Goal: Find specific page/section

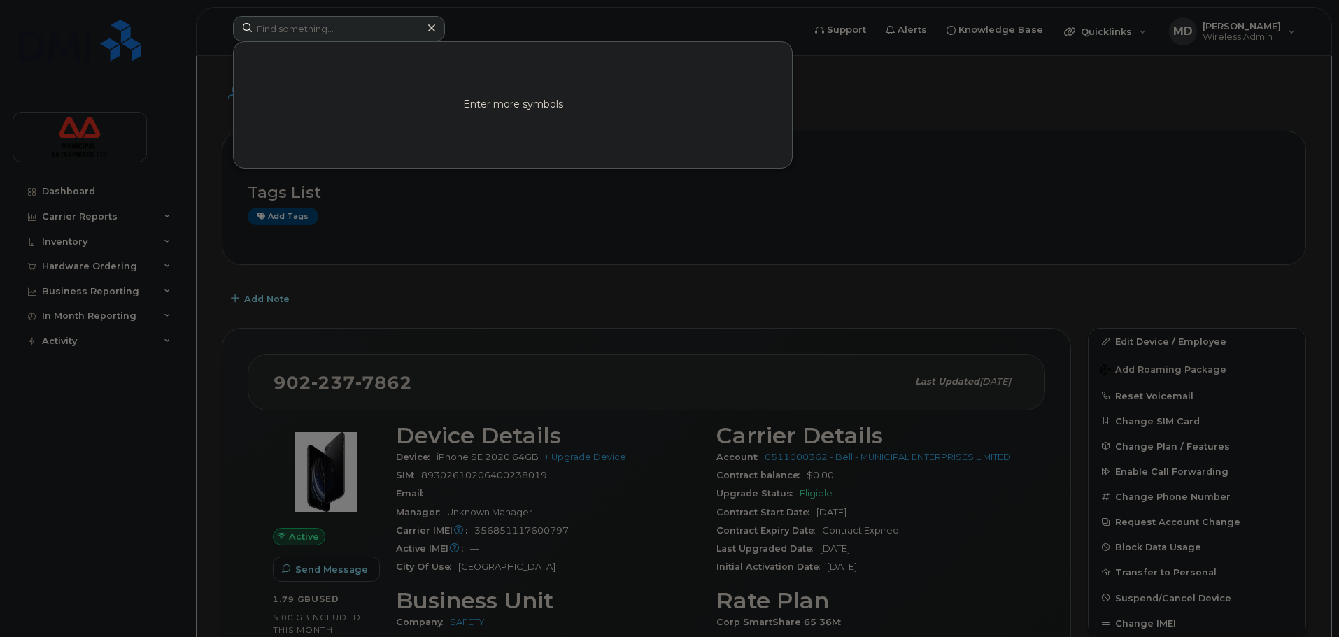
scroll to position [210, 0]
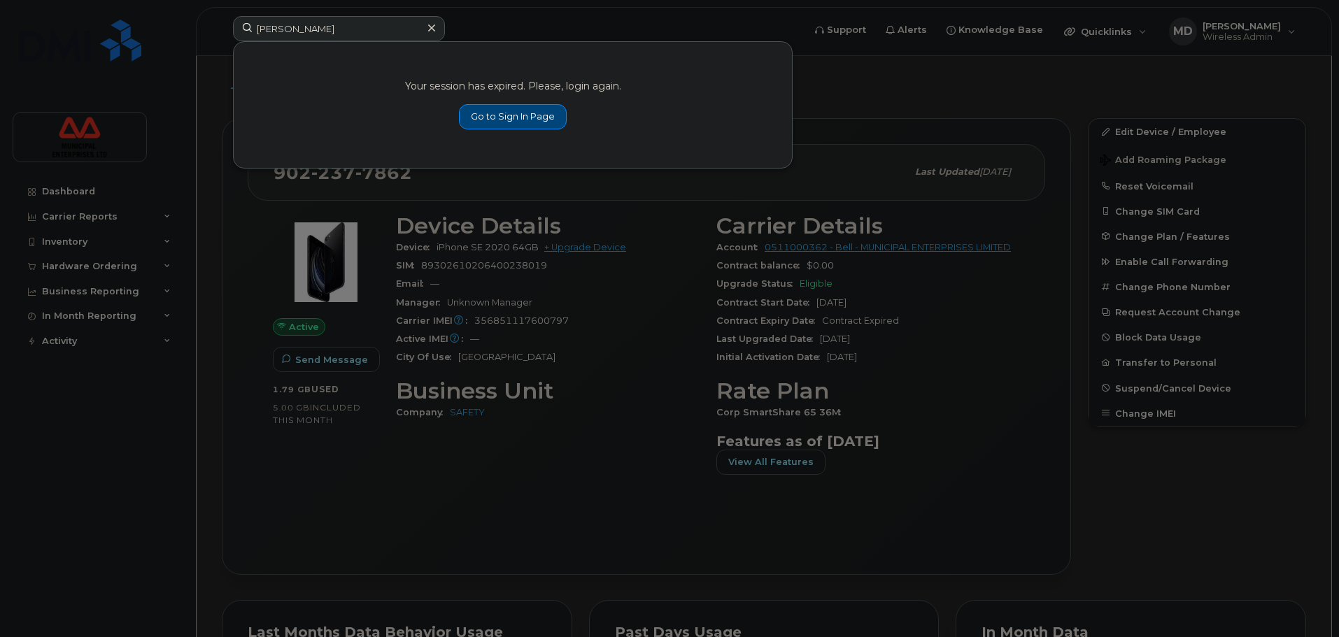
type input "[PERSON_NAME]"
click at [515, 110] on link "Go to Sign In Page" at bounding box center [513, 116] width 108 height 25
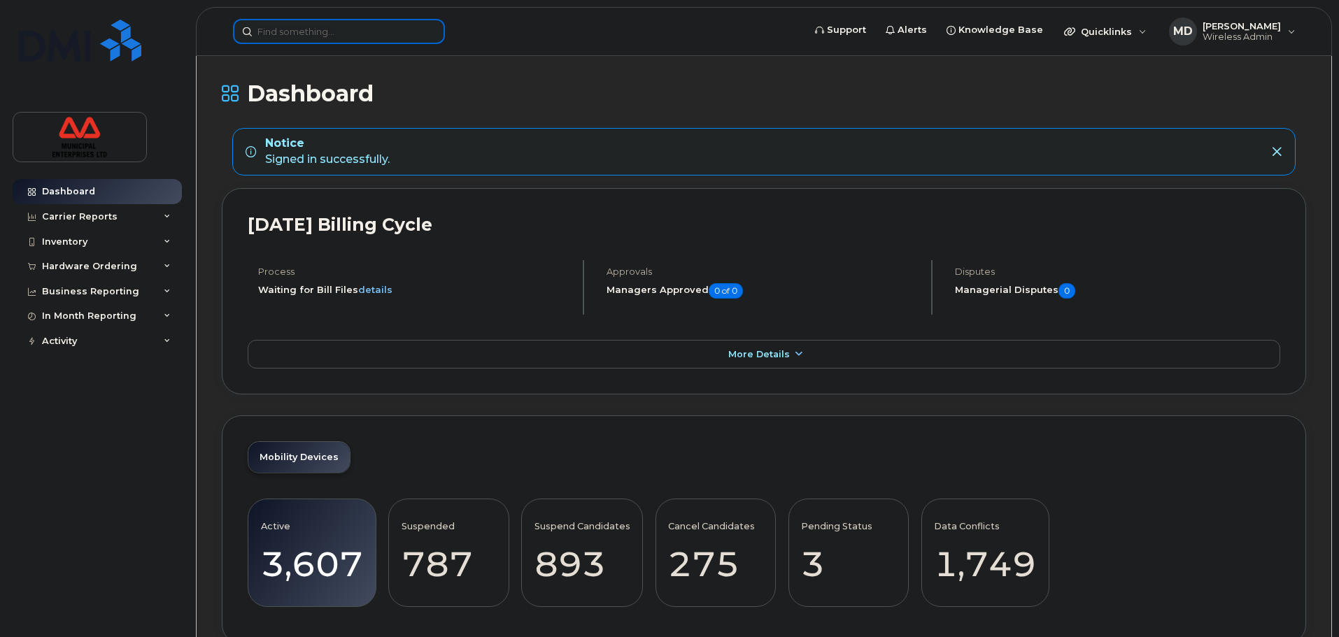
click at [347, 43] on input at bounding box center [339, 31] width 212 height 25
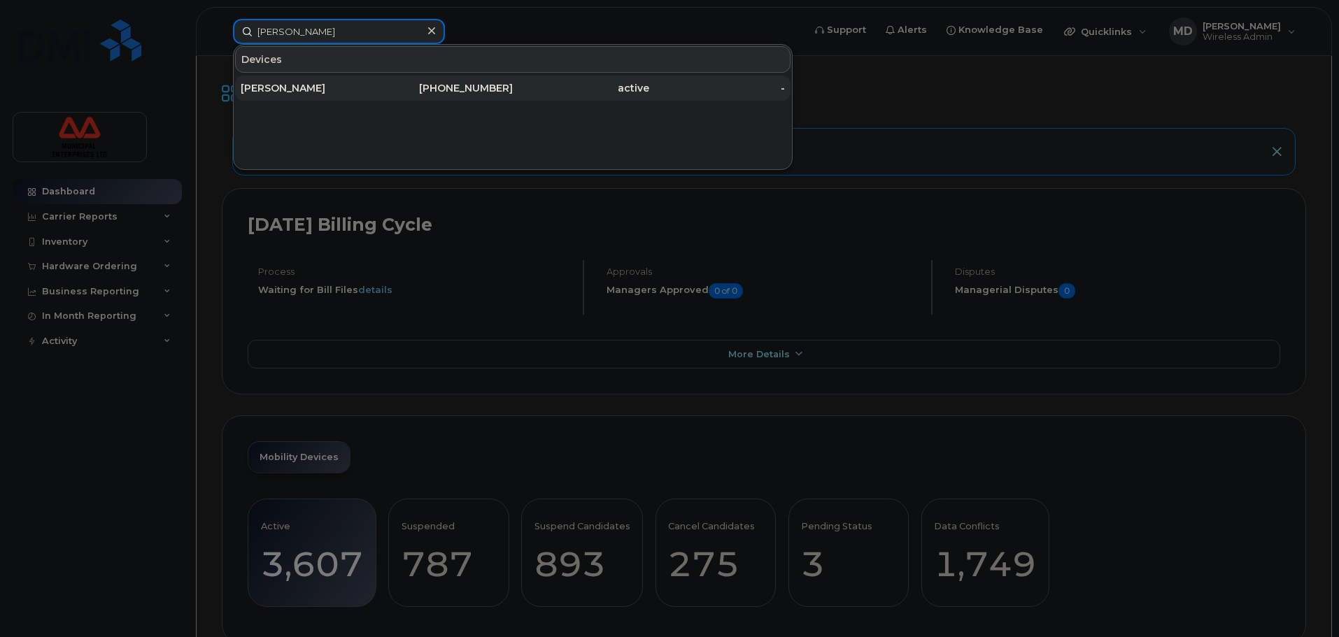
type input "[PERSON_NAME]"
click at [380, 86] on div "[PHONE_NUMBER]" at bounding box center [445, 88] width 136 height 14
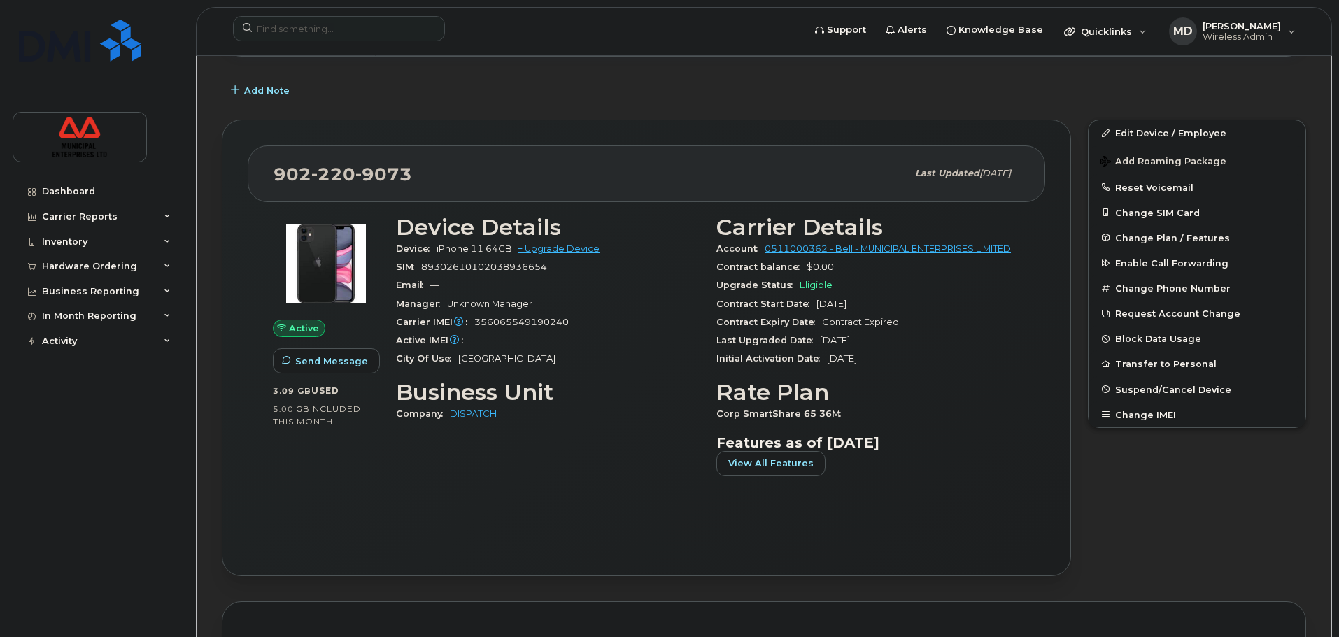
scroll to position [210, 0]
